Goal: Information Seeking & Learning: Learn about a topic

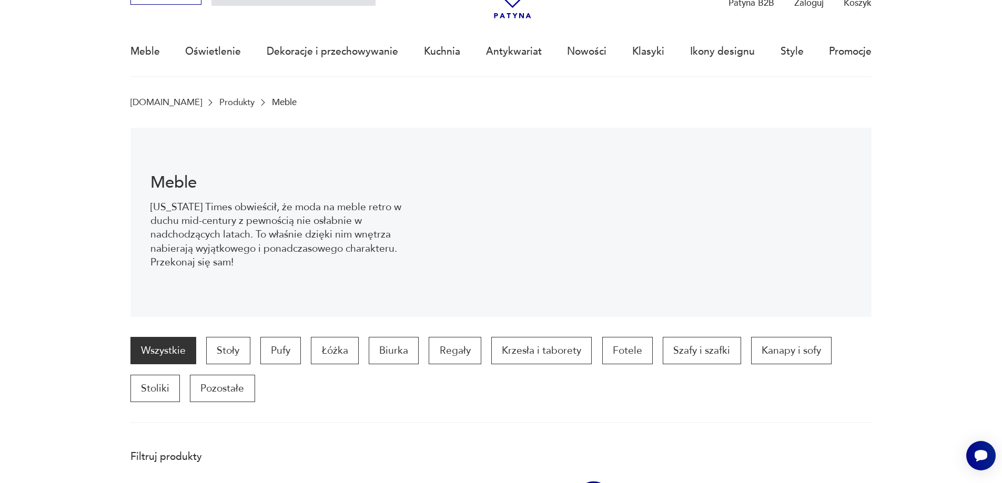
scroll to position [103, 0]
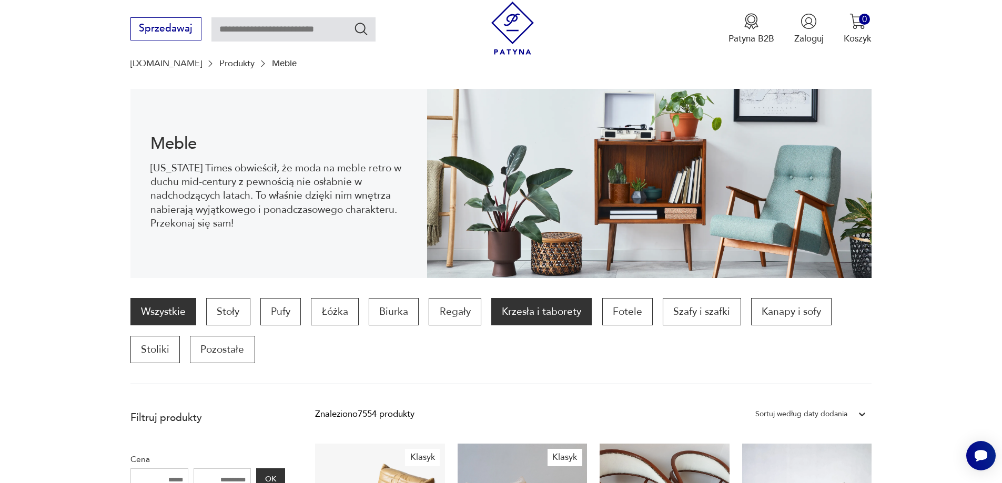
click at [516, 314] on p "Krzesła i taborety" at bounding box center [541, 311] width 100 height 27
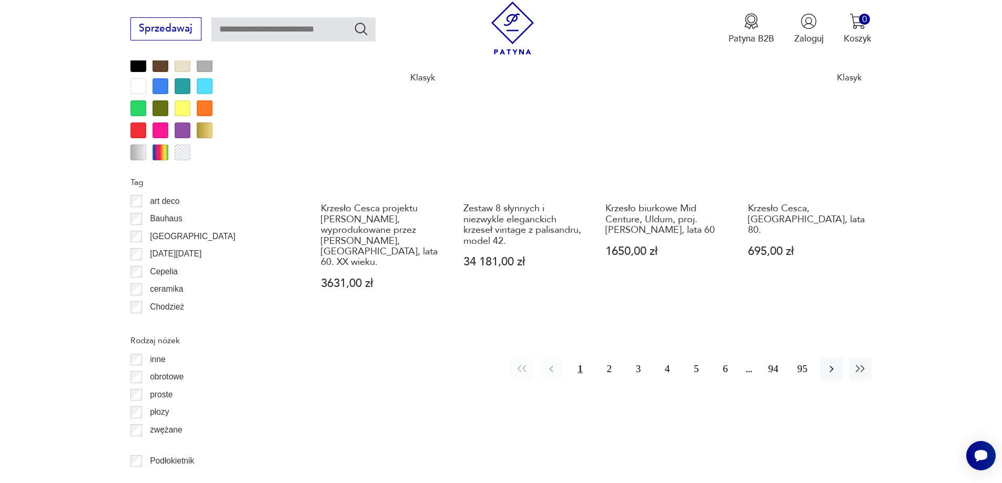
scroll to position [1244, 0]
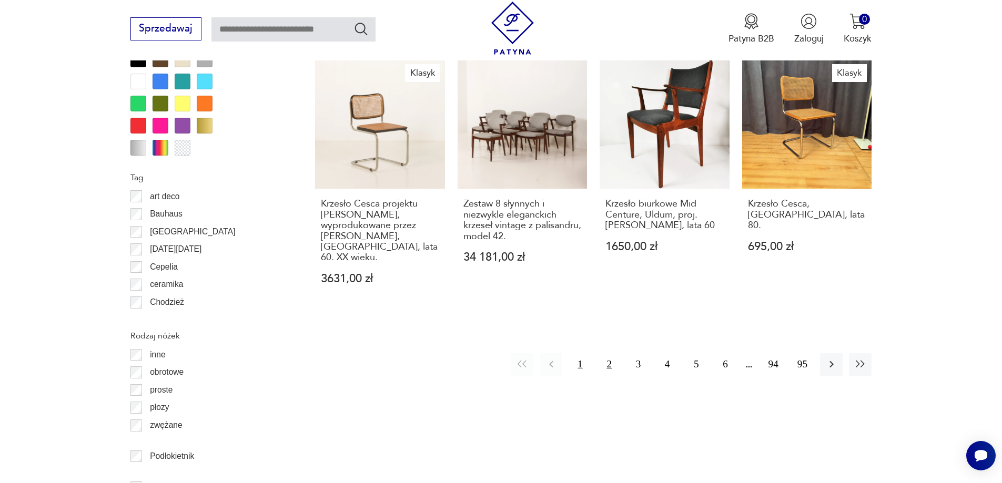
click at [611, 353] on button "2" at bounding box center [609, 364] width 23 height 23
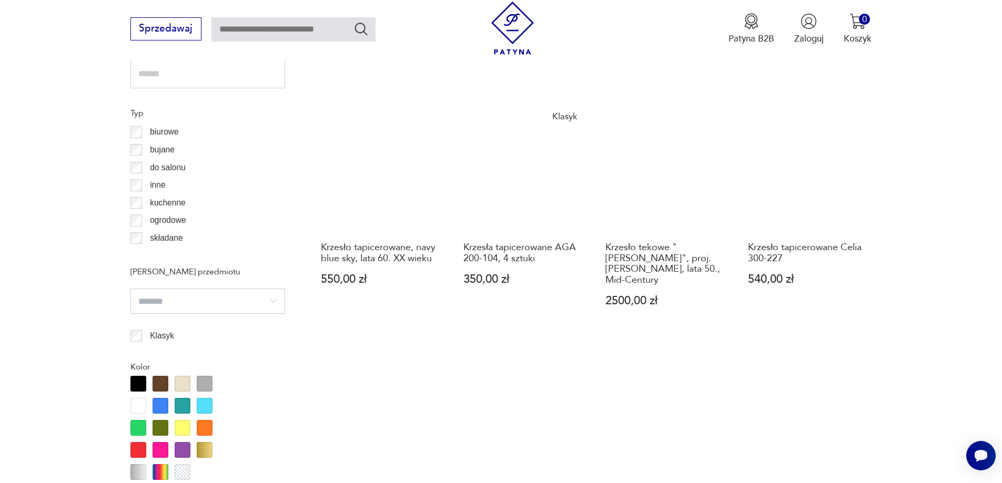
scroll to position [929, 0]
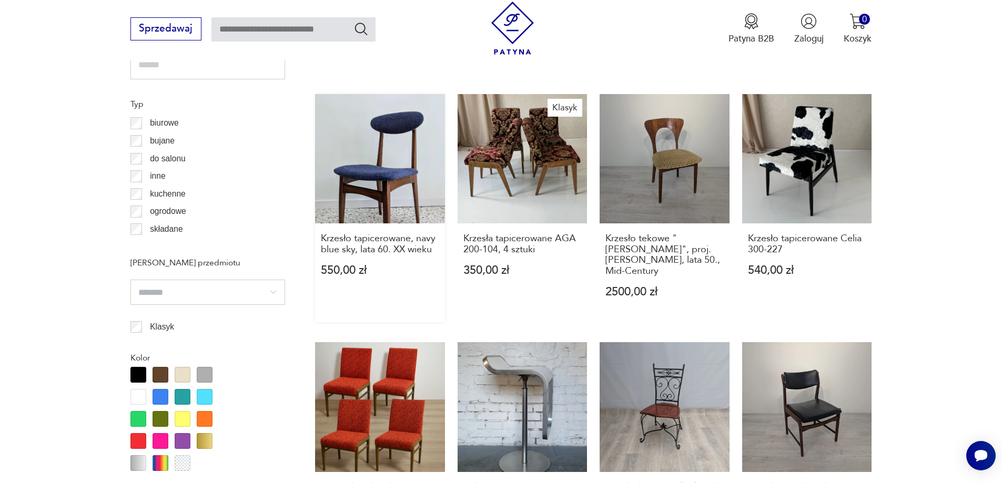
click at [359, 176] on link "Krzesło tapicerowane, navy blue sky, lata 60. XX wieku 550,00 zł" at bounding box center [380, 208] width 130 height 228
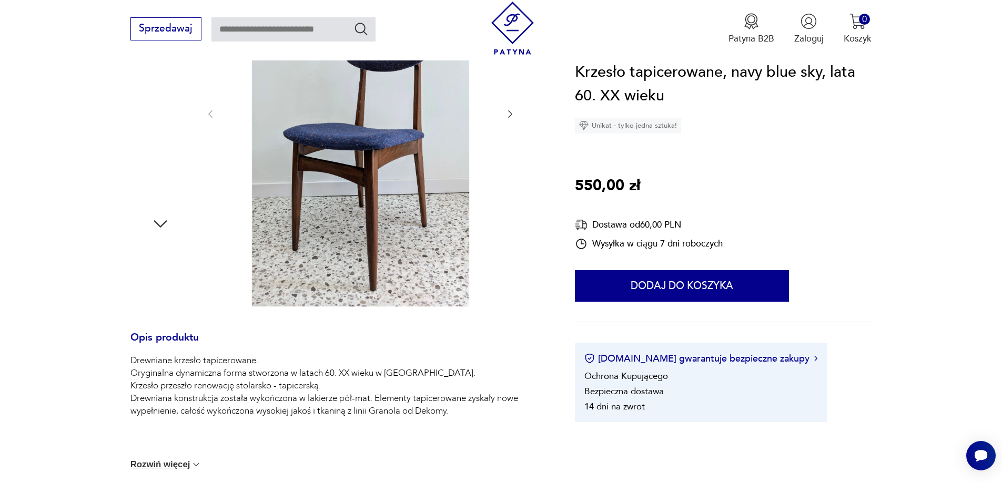
scroll to position [316, 0]
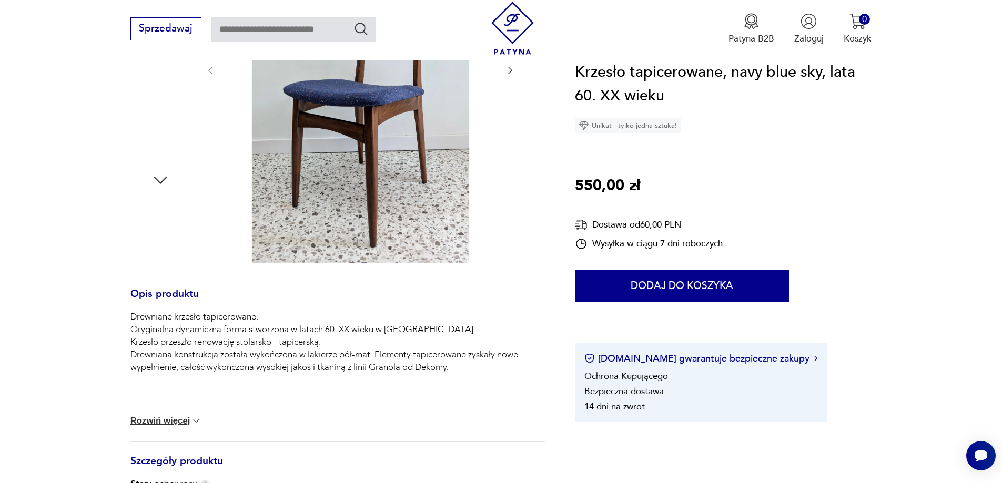
click at [155, 137] on img at bounding box center [160, 134] width 60 height 60
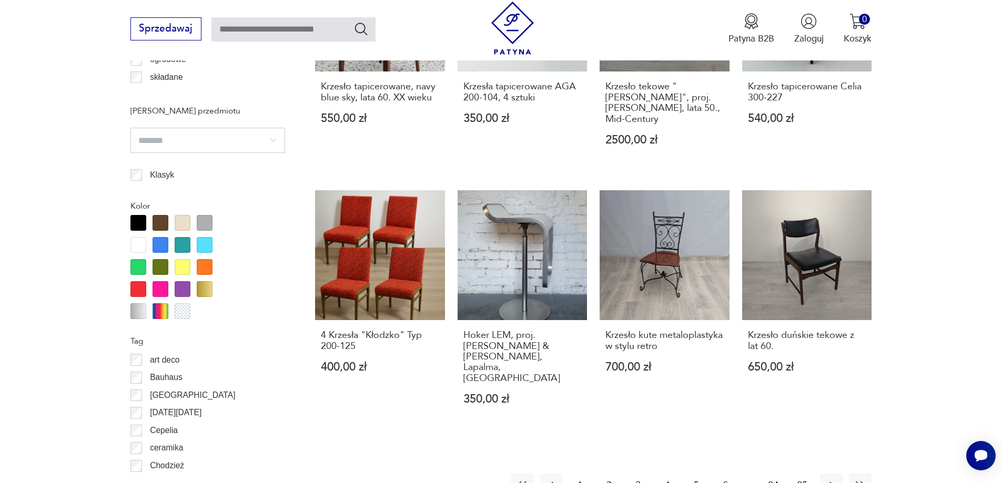
scroll to position [1255, 0]
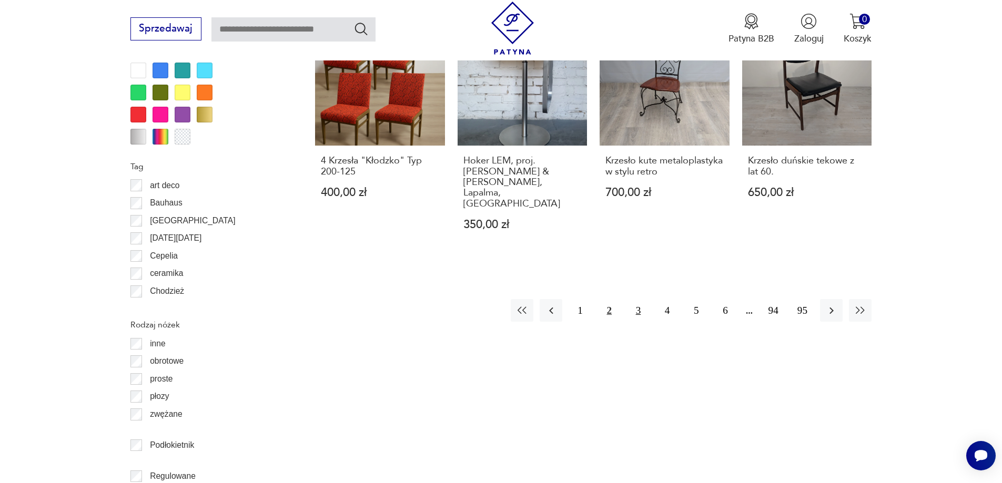
click at [640, 299] on button "3" at bounding box center [638, 310] width 23 height 23
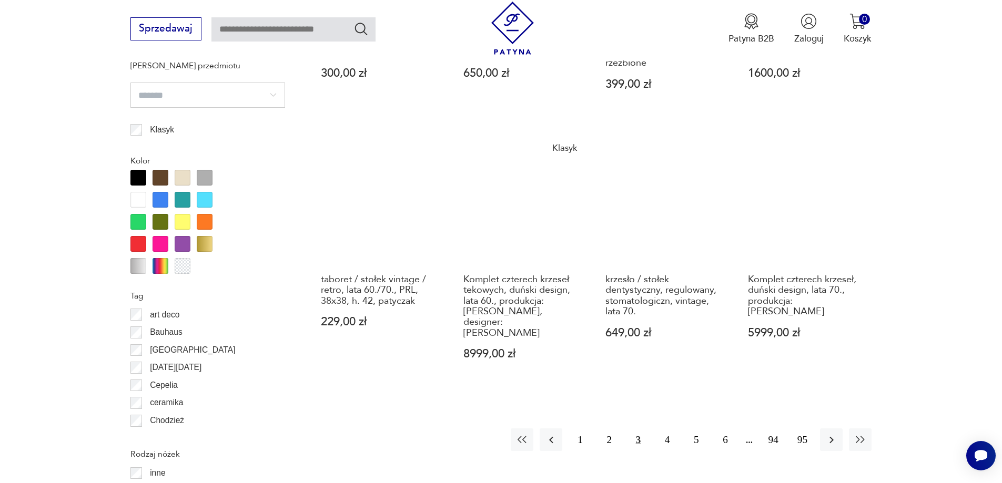
scroll to position [1297, 0]
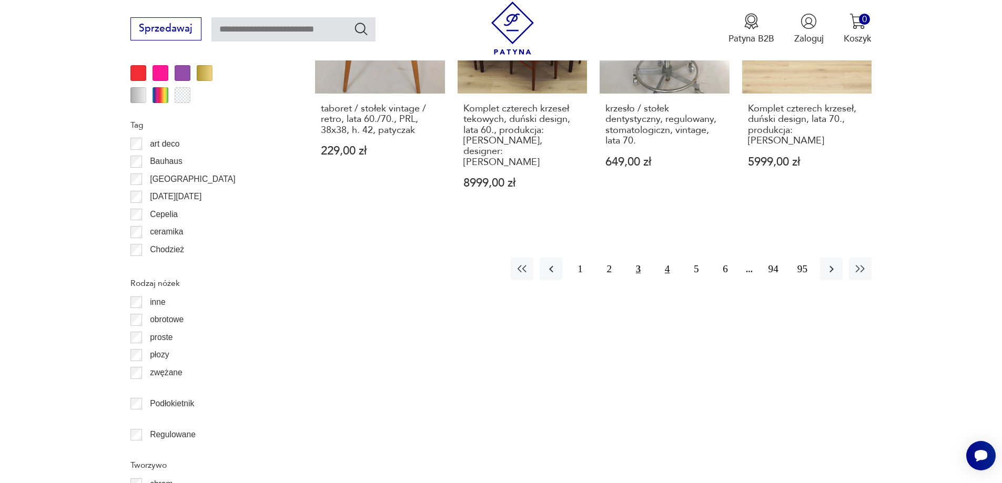
click at [664, 258] on button "4" at bounding box center [667, 269] width 23 height 23
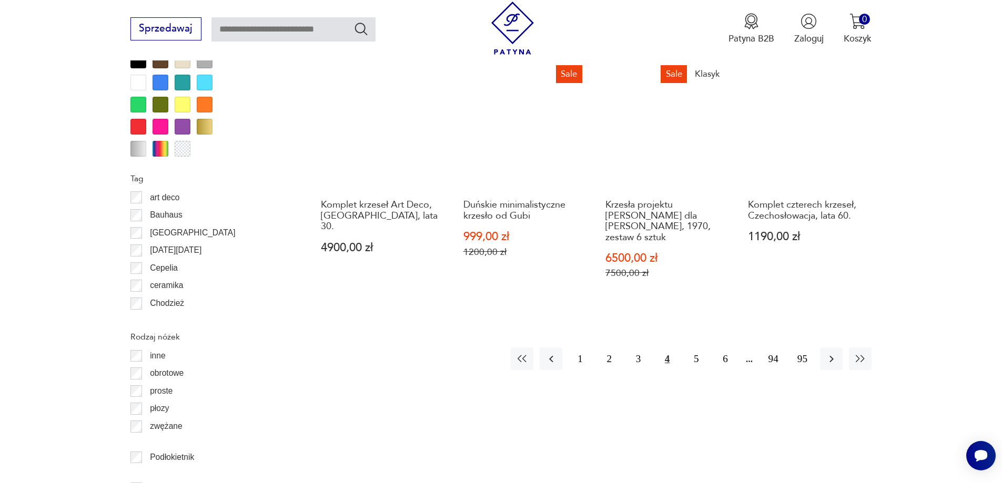
scroll to position [1244, 0]
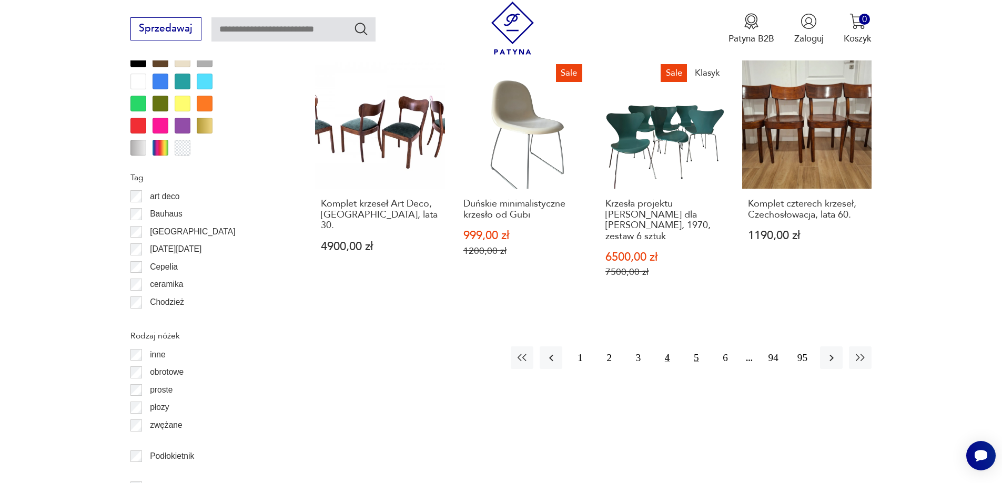
click at [697, 347] on button "5" at bounding box center [696, 358] width 23 height 23
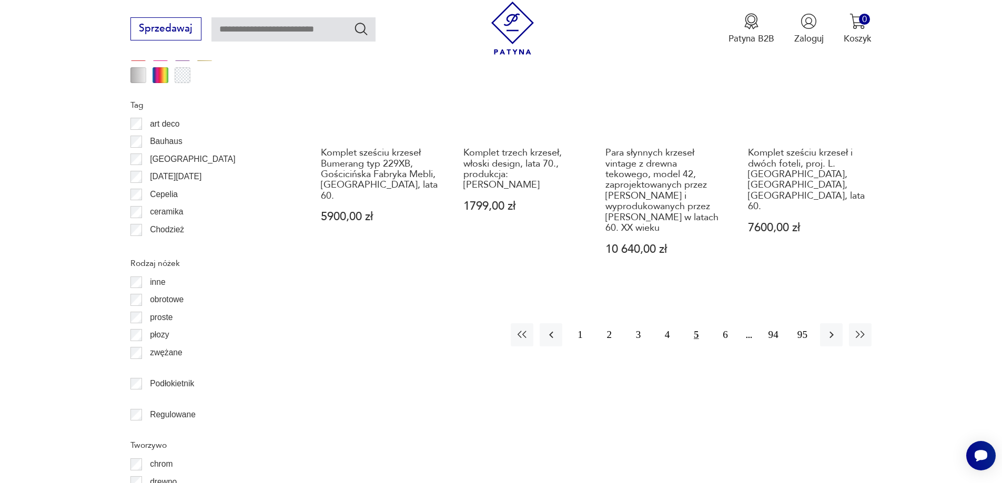
scroll to position [1350, 0]
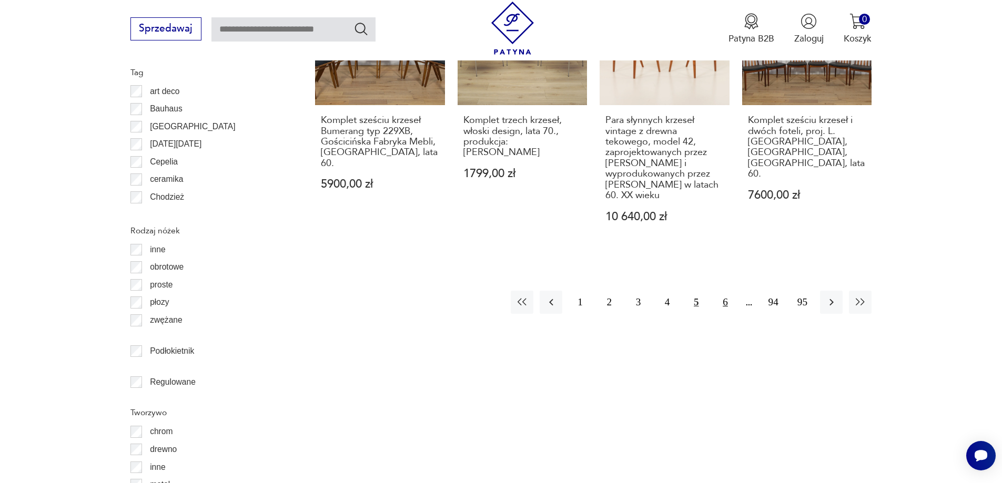
click at [730, 291] on button "6" at bounding box center [725, 302] width 23 height 23
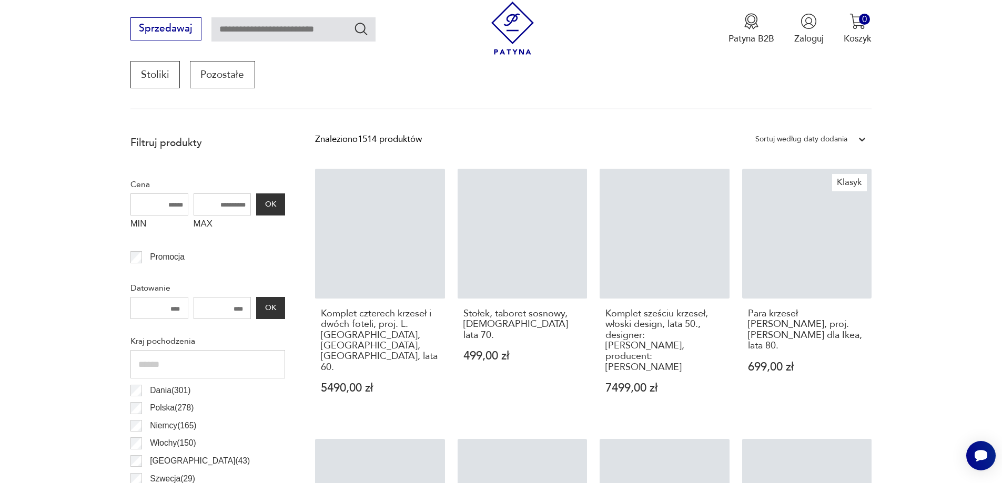
scroll to position [350, 0]
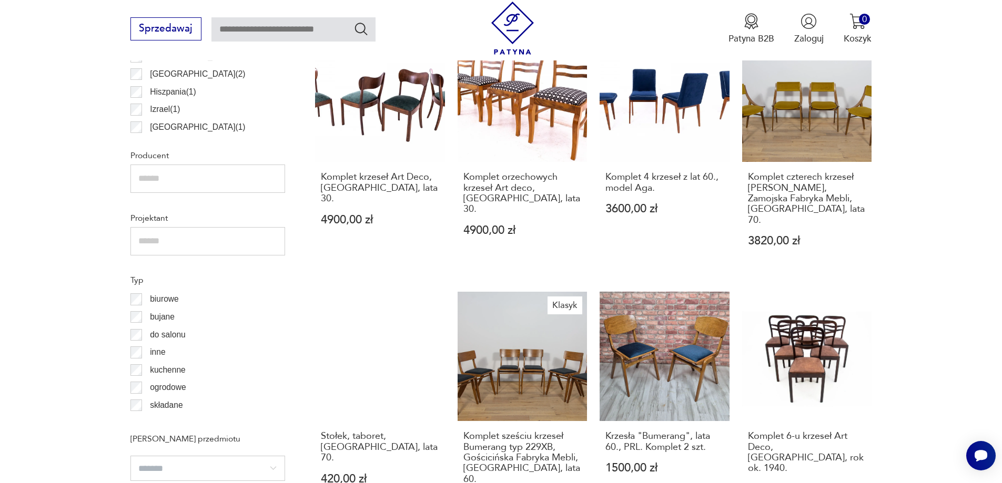
scroll to position [771, 0]
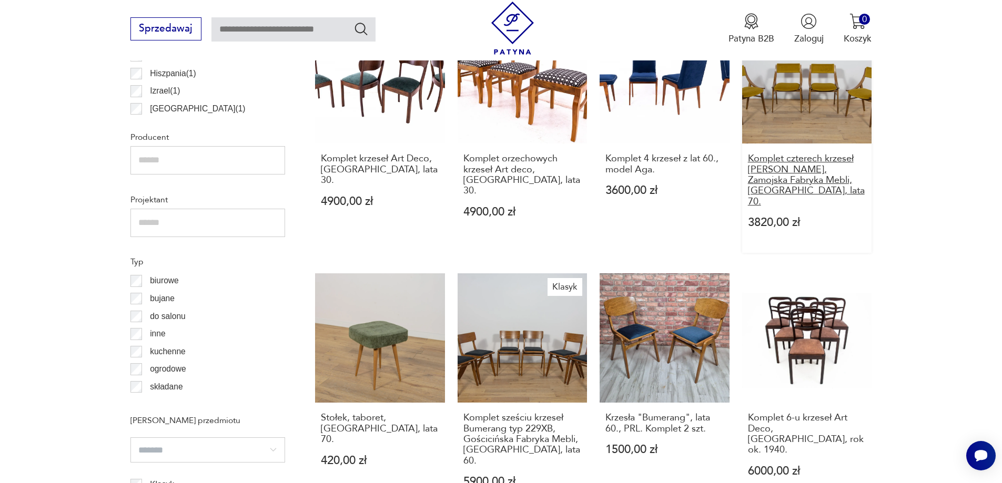
click at [807, 158] on h3 "Komplet czterech krzeseł [PERSON_NAME], Zamojska Fabryka Mebli, [GEOGRAPHIC_DAT…" at bounding box center [807, 181] width 118 height 54
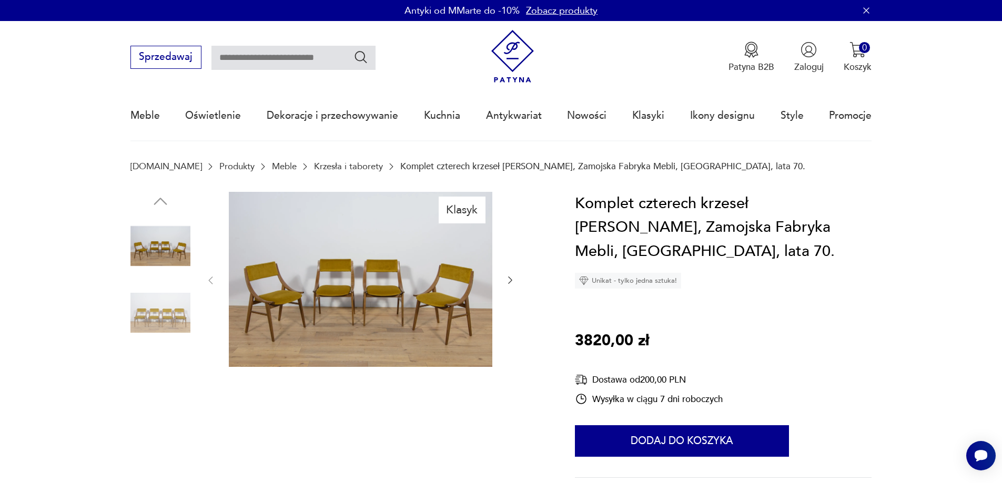
click at [153, 380] on img at bounding box center [160, 380] width 60 height 60
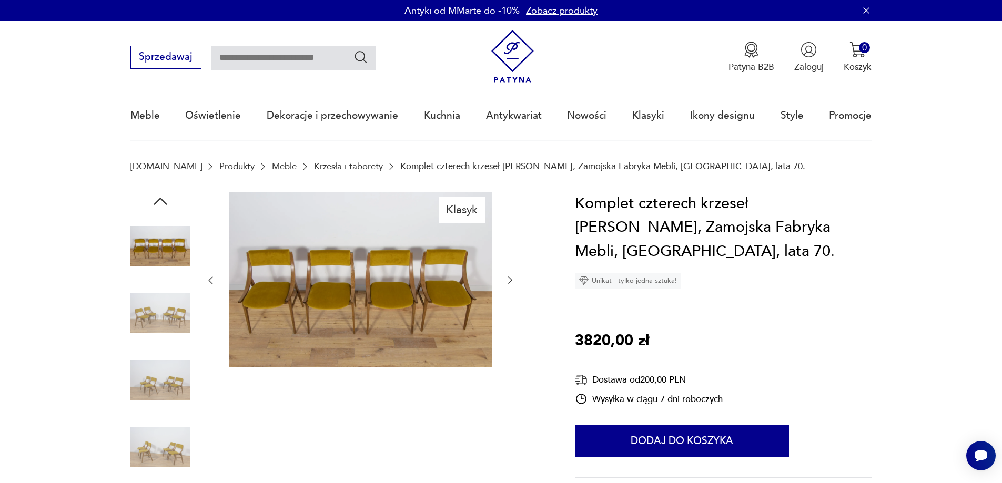
click at [380, 293] on img at bounding box center [361, 280] width 264 height 176
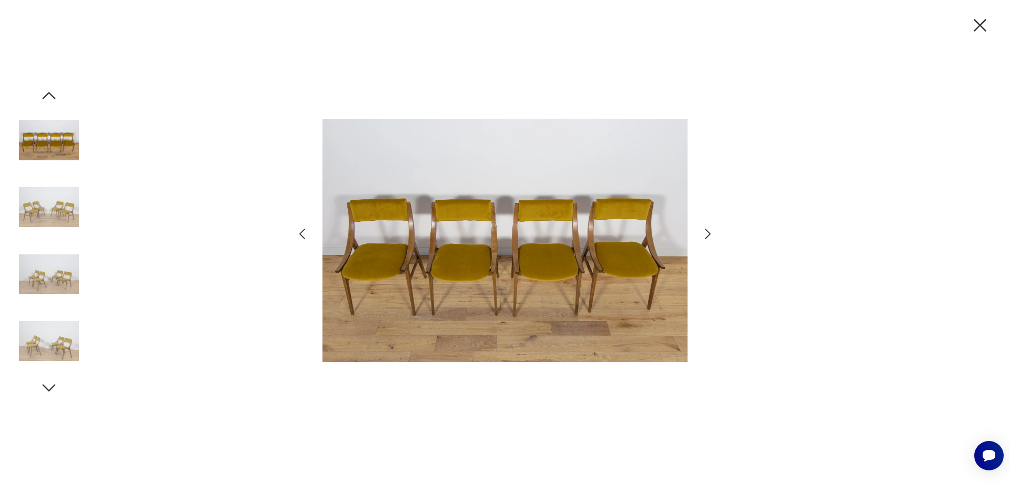
click at [707, 231] on icon "button" at bounding box center [708, 234] width 6 height 11
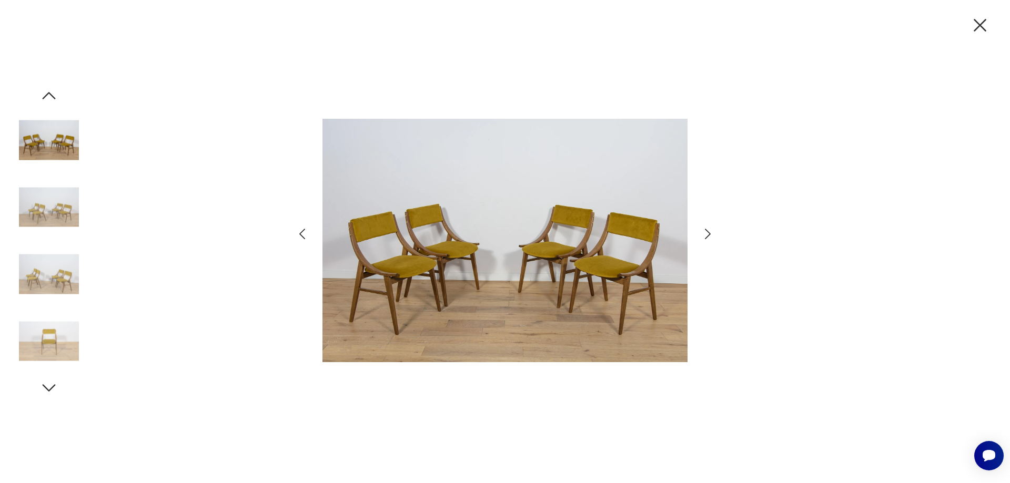
click at [707, 231] on icon "button" at bounding box center [708, 234] width 6 height 11
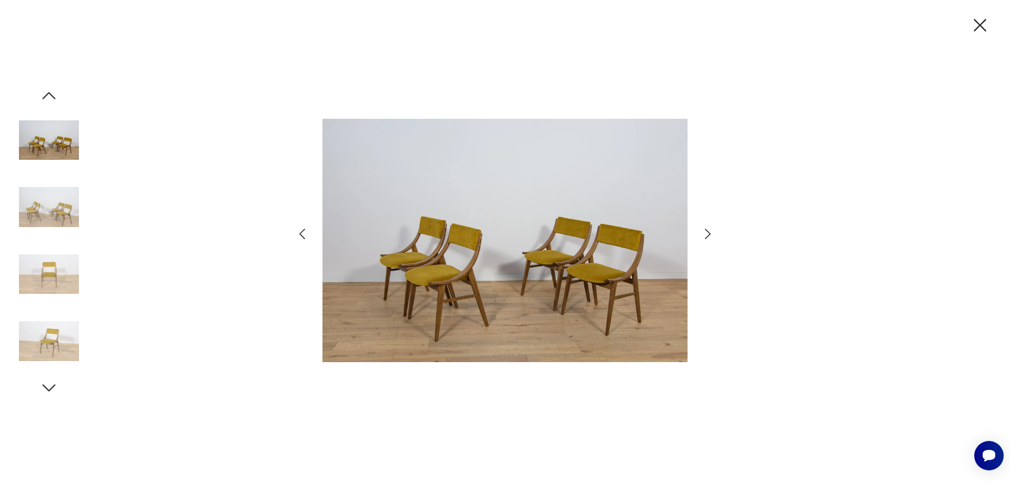
click at [707, 231] on icon "button" at bounding box center [708, 234] width 6 height 11
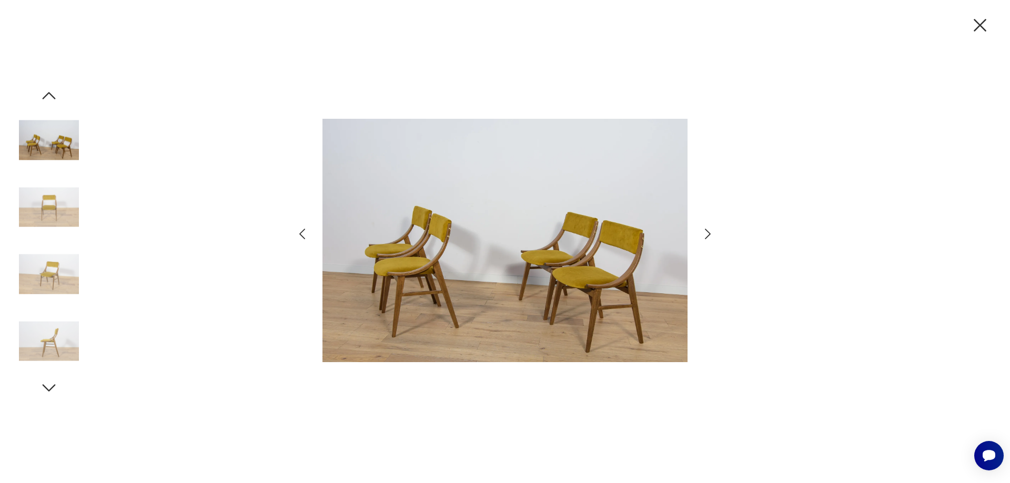
click at [985, 21] on icon "button" at bounding box center [980, 25] width 13 height 13
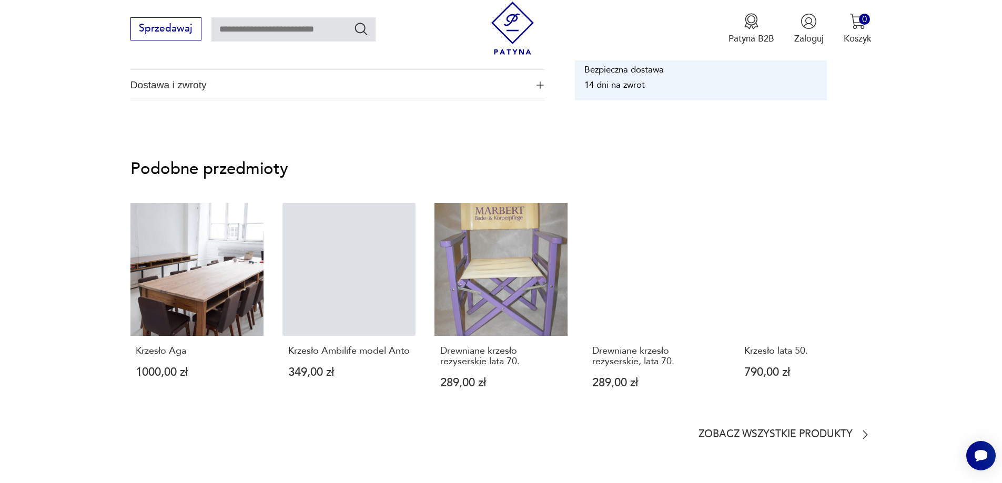
scroll to position [842, 0]
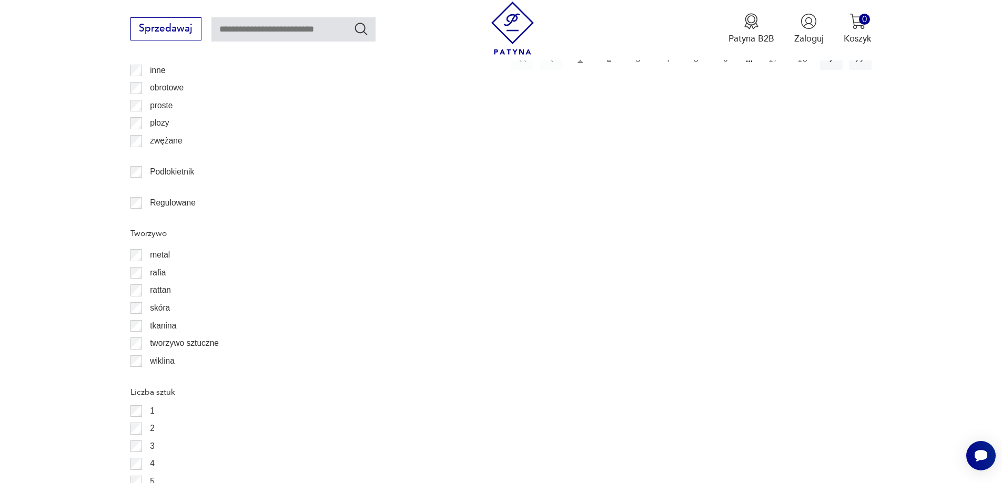
scroll to position [1676, 0]
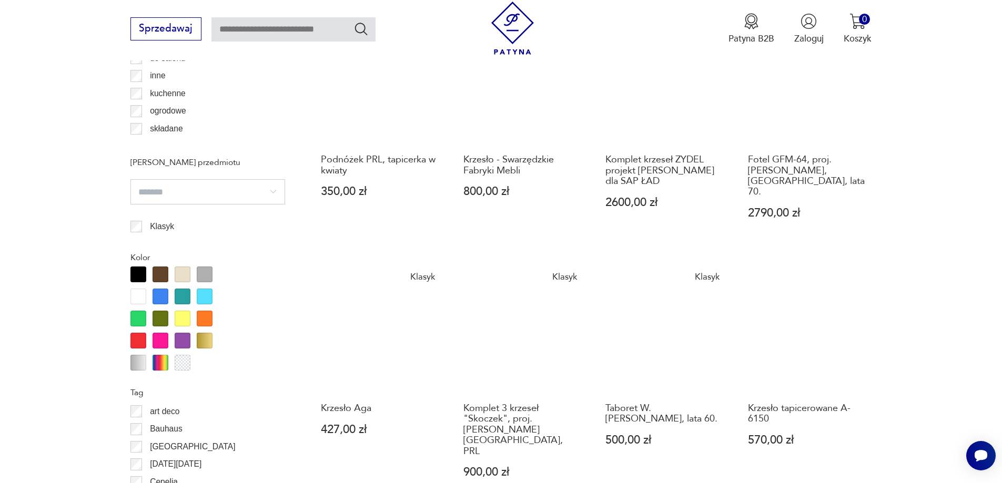
scroll to position [1087, 0]
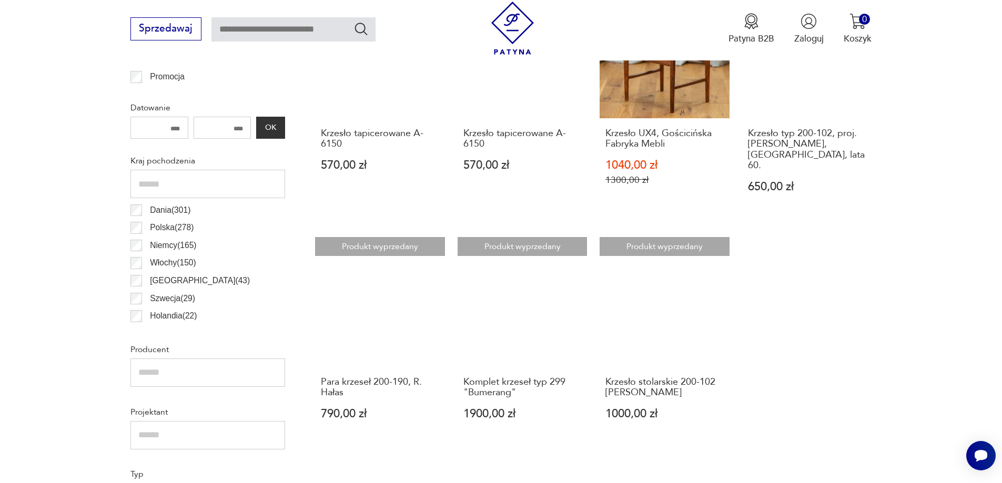
scroll to position [561, 0]
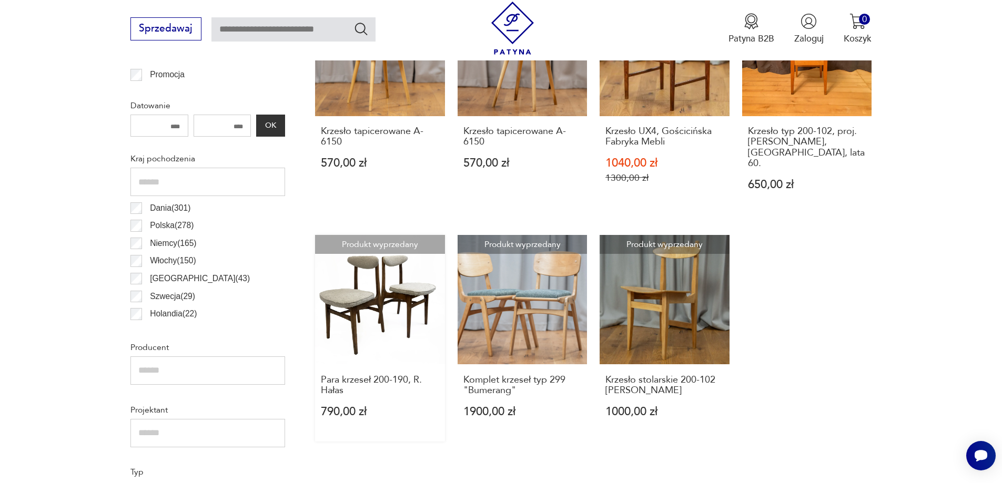
click at [388, 286] on link "Produkt wyprzedany Para krzeseł 200-190, R. Hałas 790,00 zł" at bounding box center [380, 338] width 130 height 207
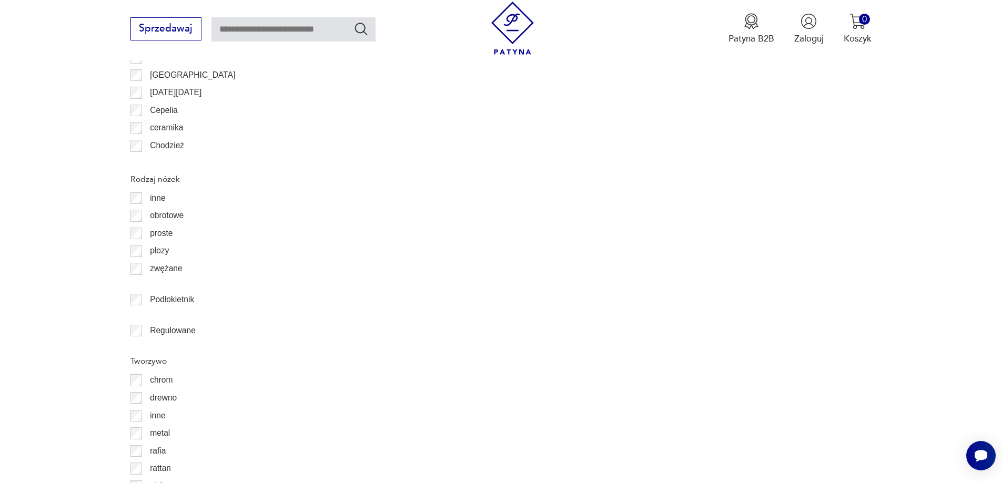
scroll to position [1613, 0]
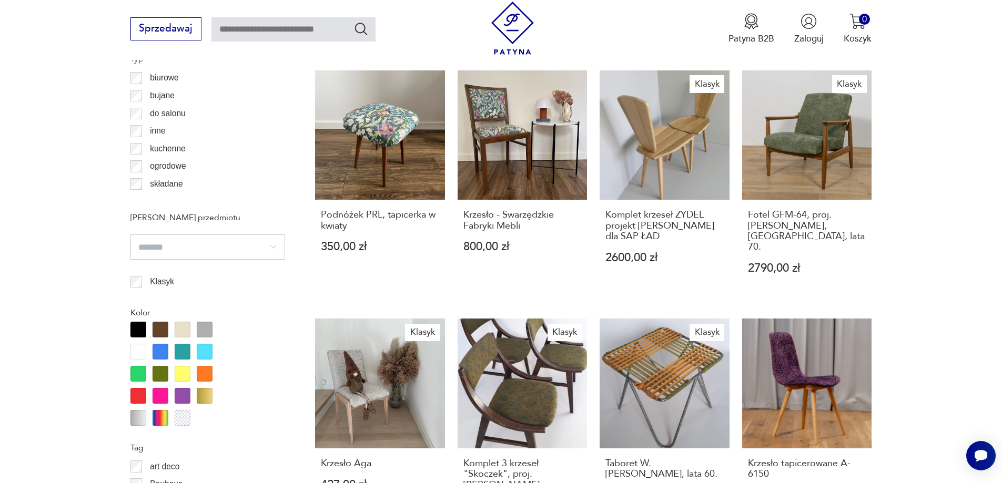
scroll to position [1087, 0]
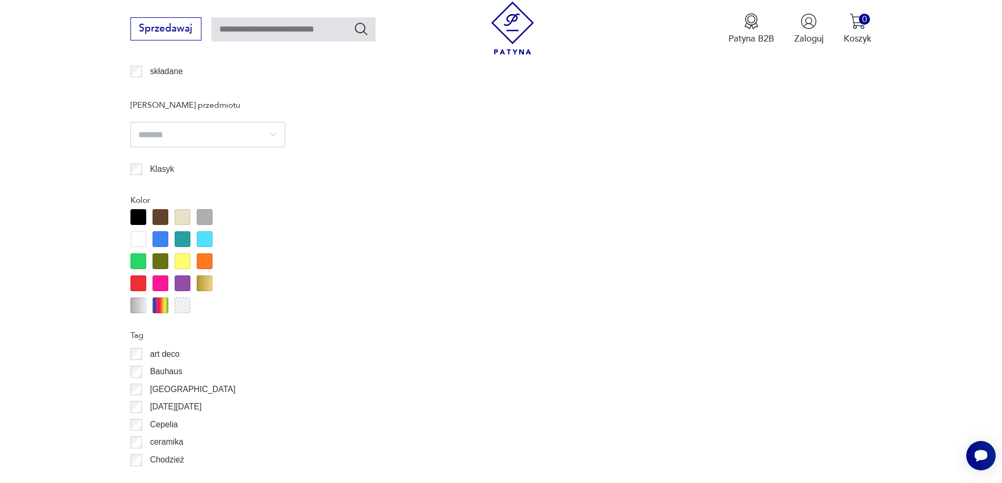
scroll to position [1613, 0]
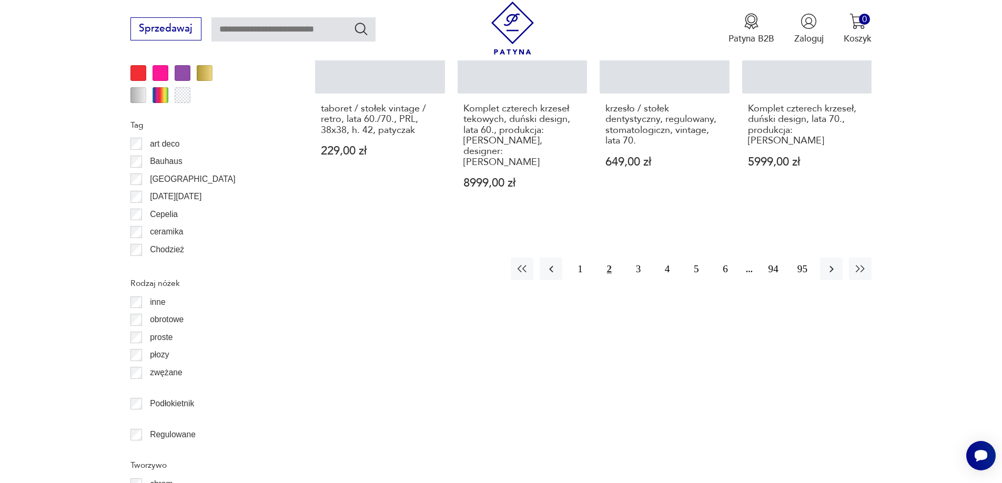
scroll to position [1255, 0]
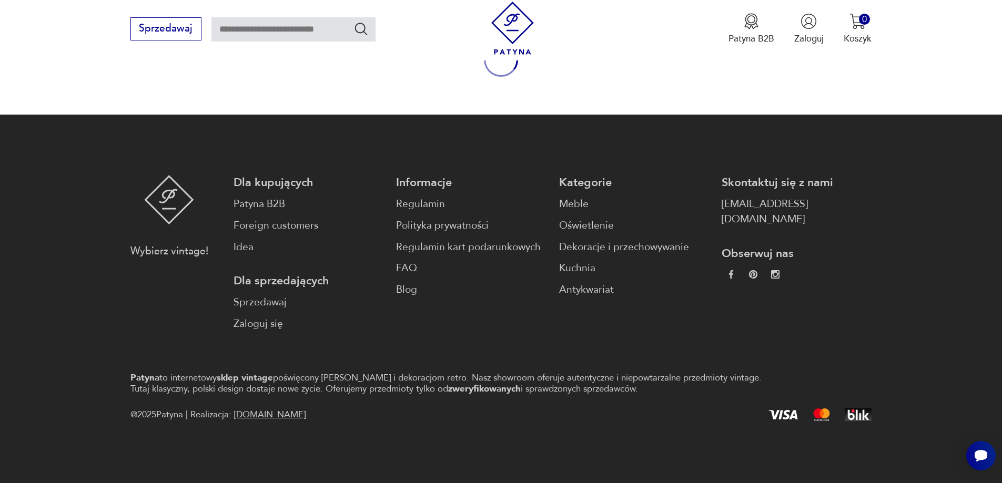
scroll to position [103, 0]
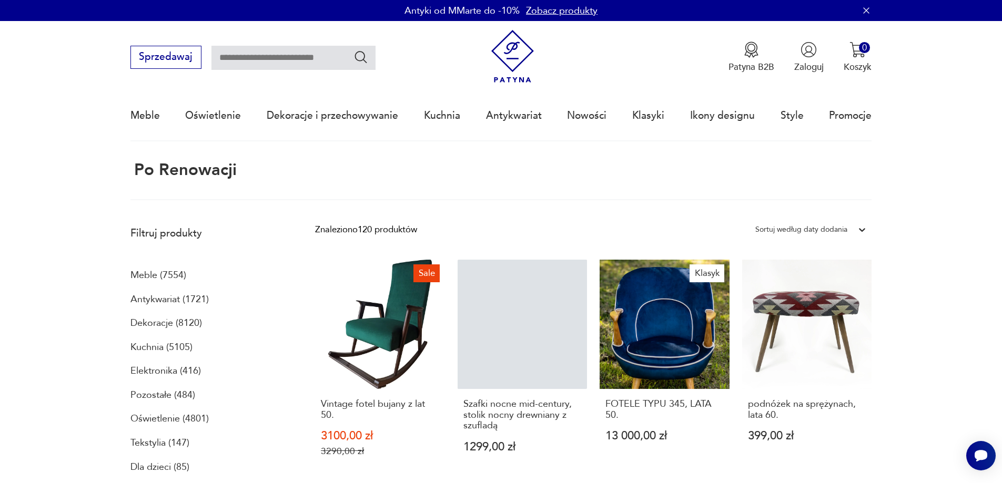
scroll to position [63, 0]
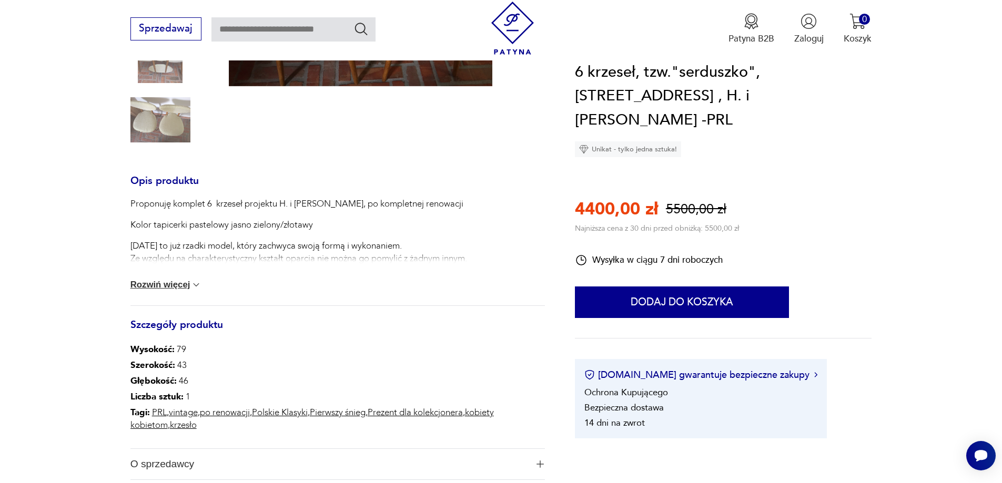
scroll to position [316, 0]
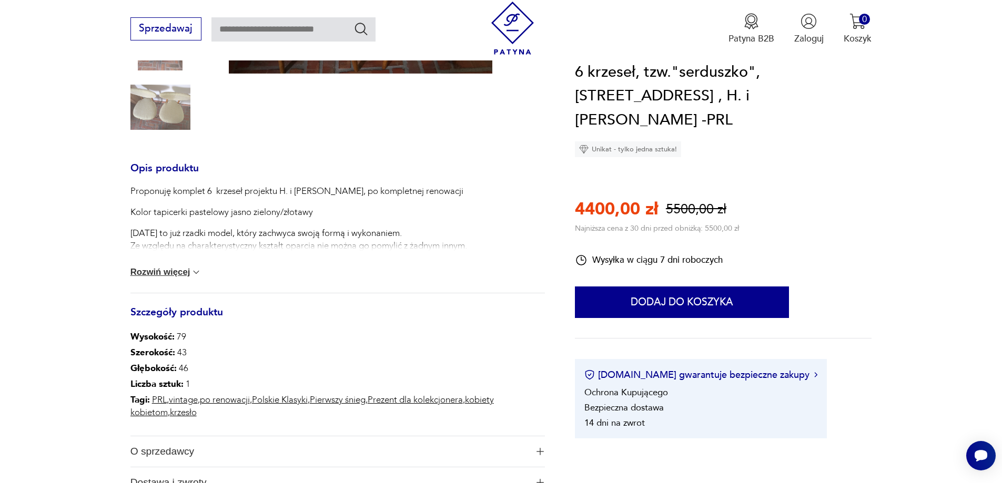
click at [189, 267] on div "Proponuję komplet 6 krzeseł projektu H. i J. Kurmanowicz, po kompletnej renowac…" at bounding box center [337, 239] width 414 height 108
click at [193, 274] on img at bounding box center [196, 272] width 11 height 11
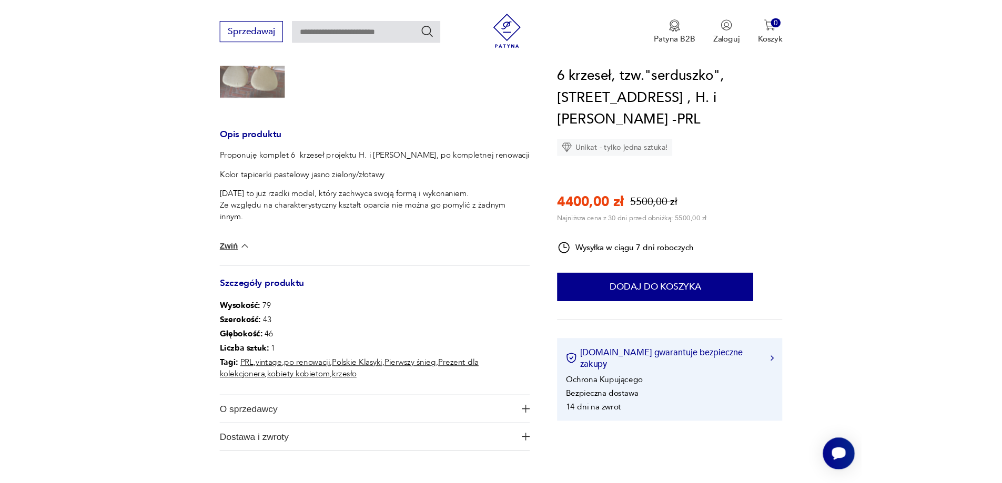
scroll to position [95, 0]
